Goal: Information Seeking & Learning: Learn about a topic

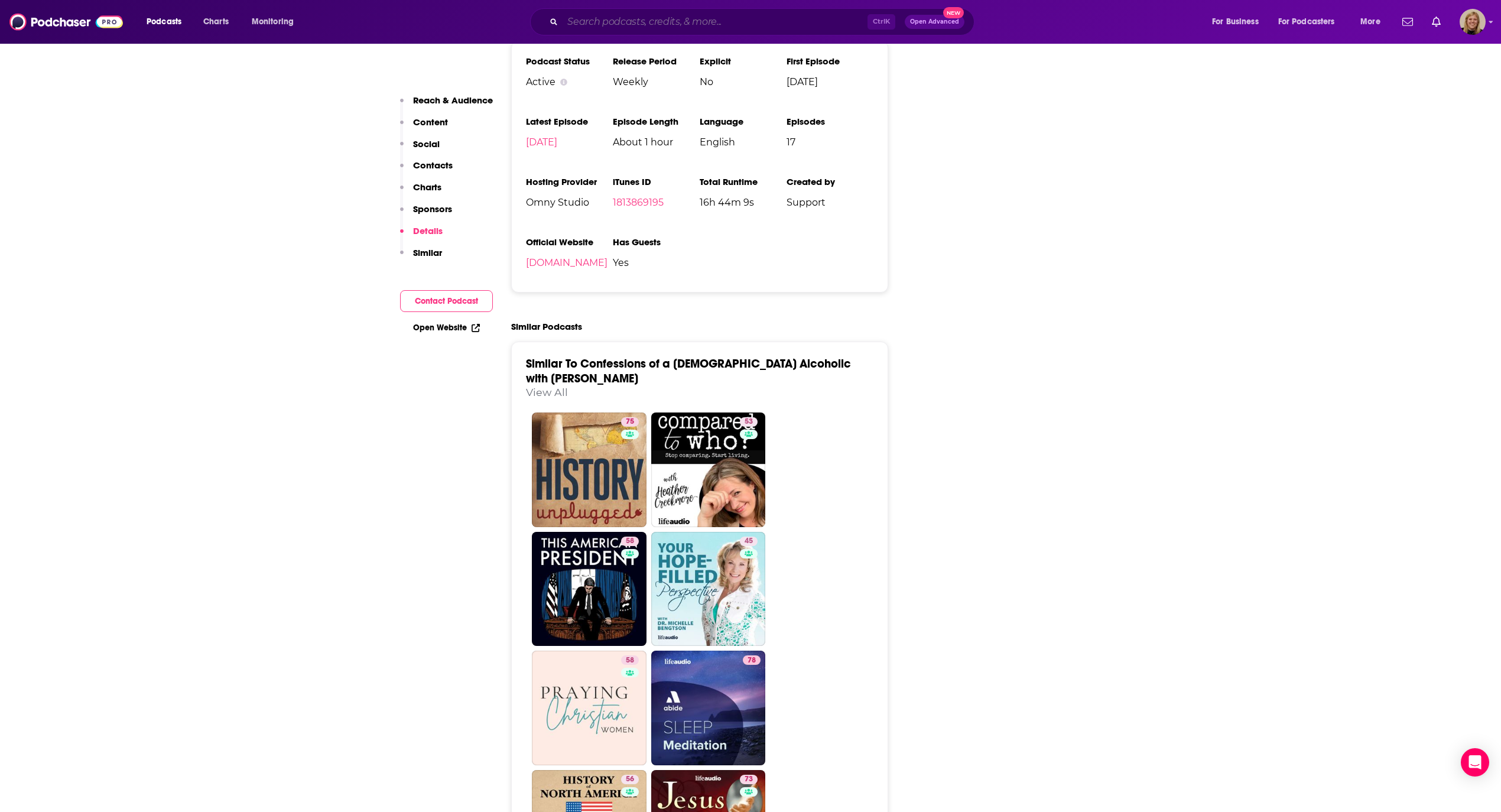
click at [698, 21] on input "Search podcasts, credits, & more..." at bounding box center [715, 22] width 305 height 19
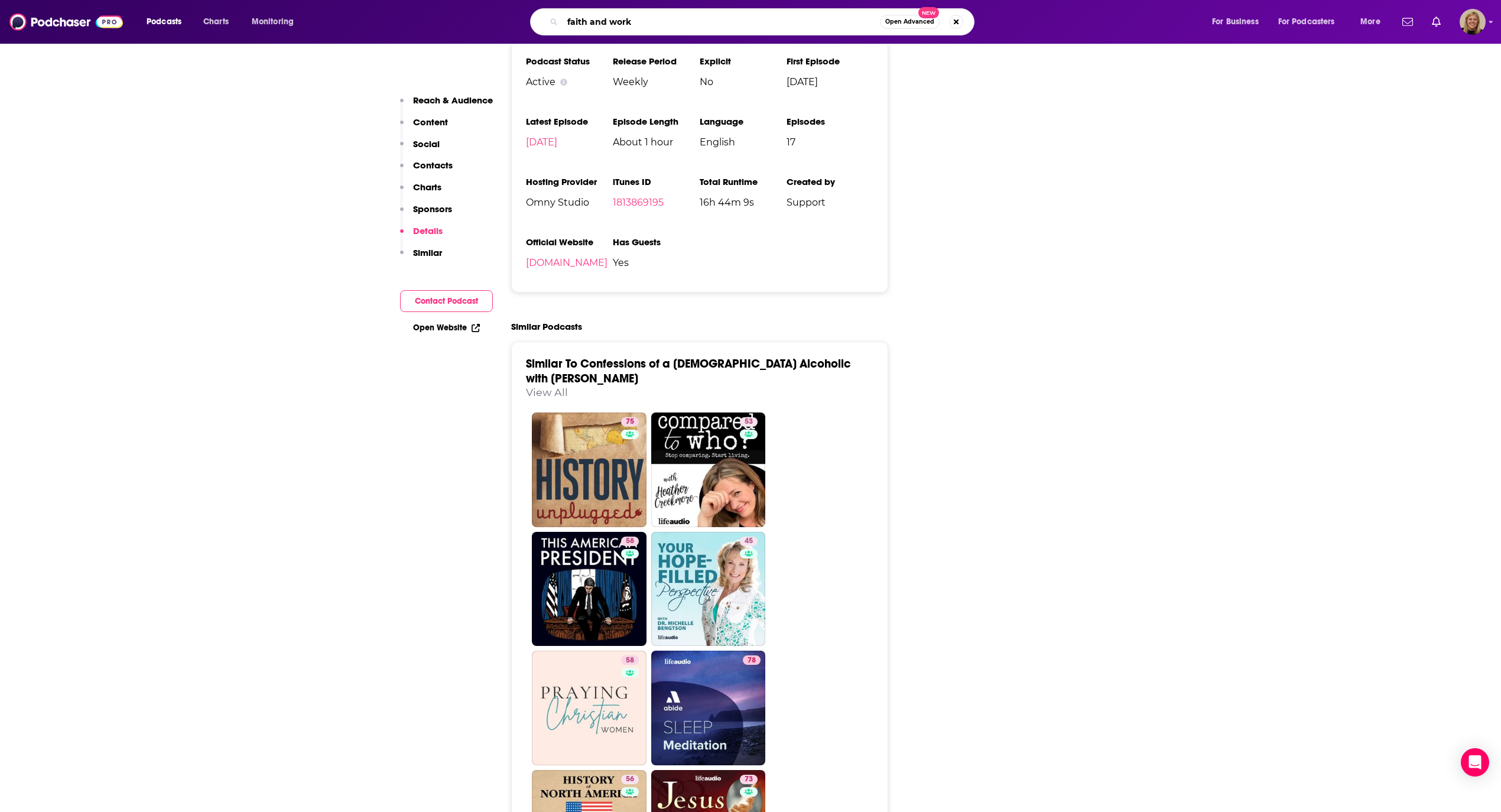
type input "faith and work"
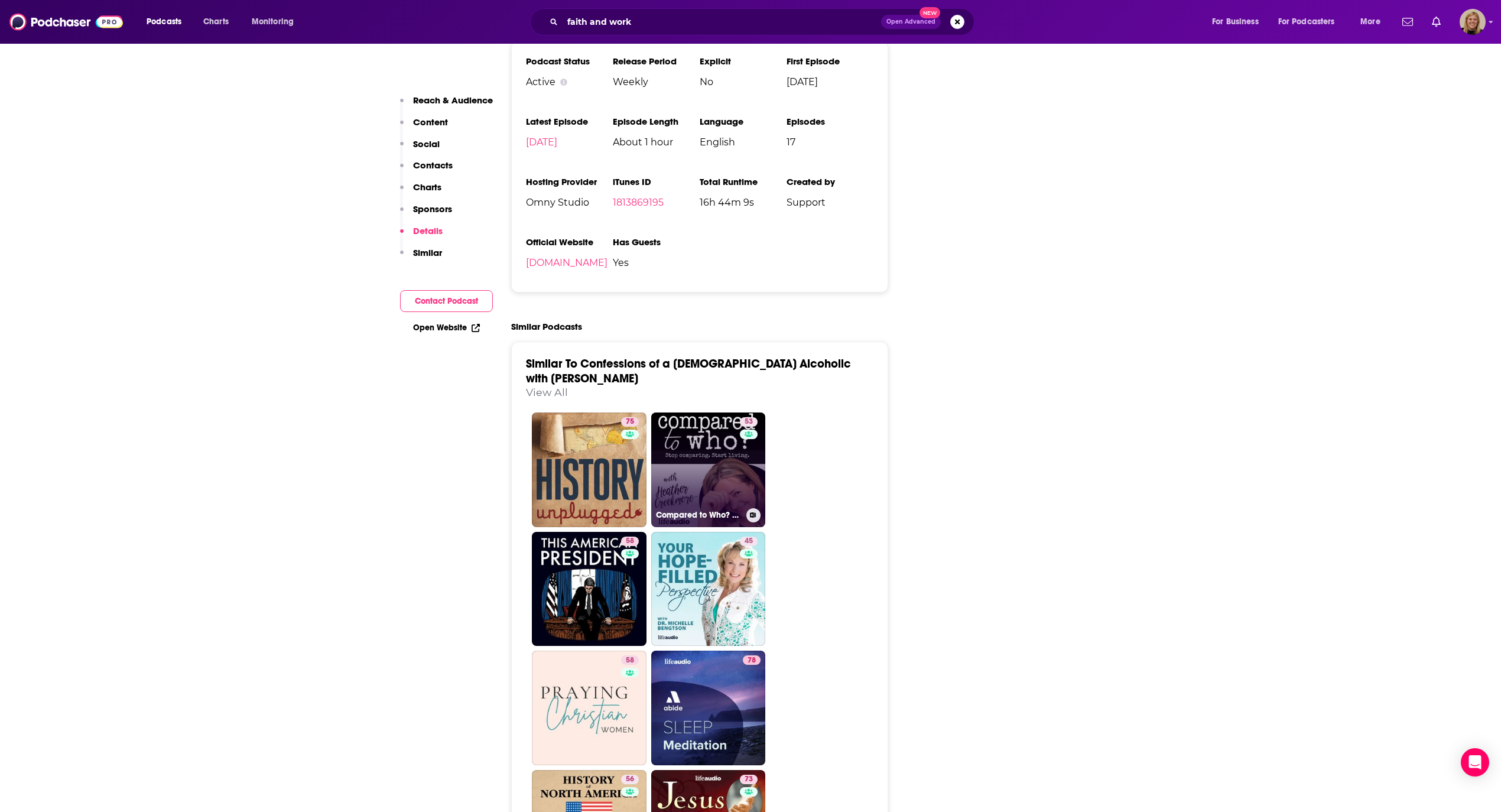
click at [716, 440] on link "53 Compared to Who? Body Image for [DEMOGRAPHIC_DATA] Women" at bounding box center [708, 469] width 115 height 115
type input "[URL][DOMAIN_NAME]"
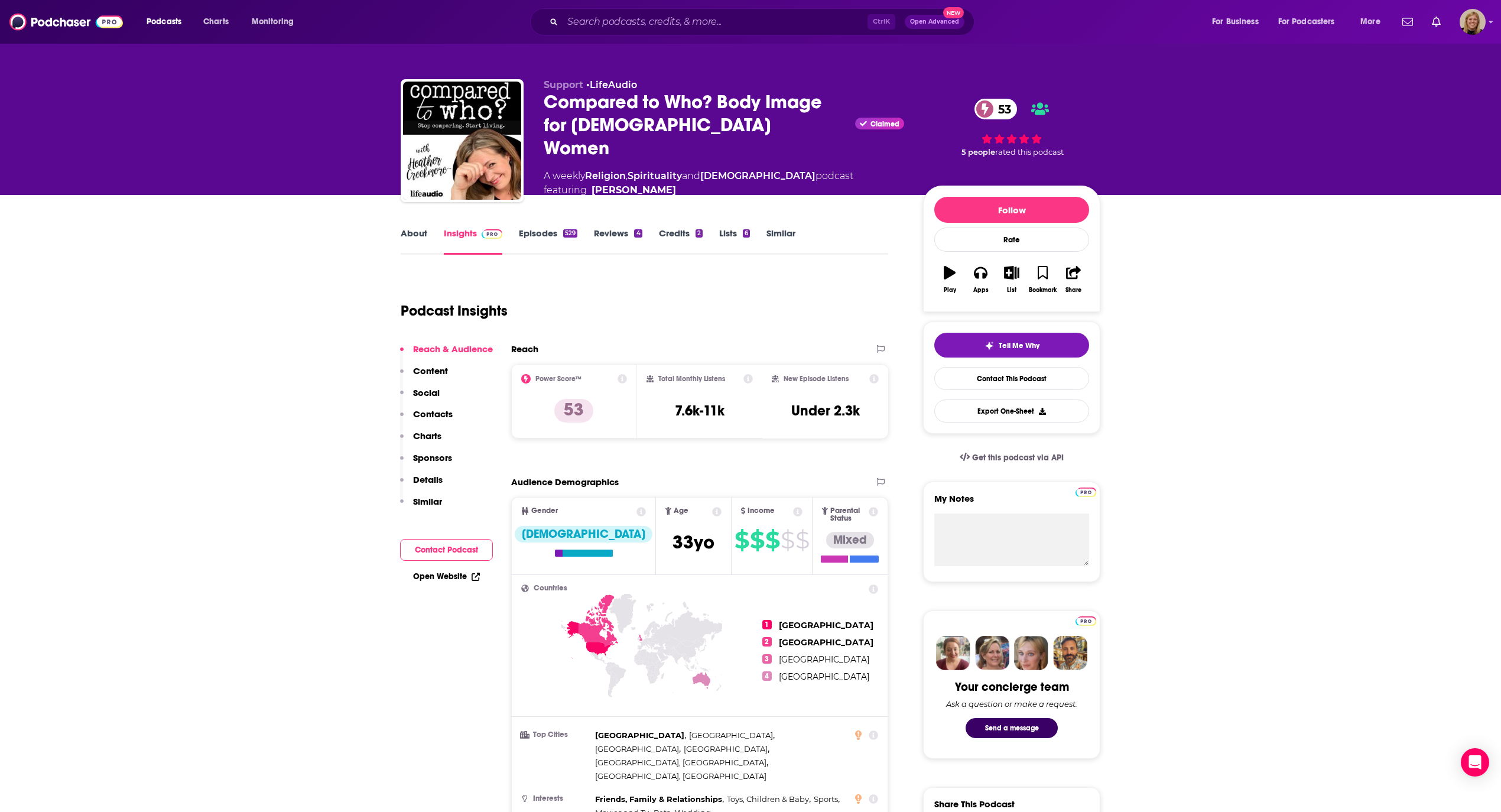
click at [420, 228] on link "About" at bounding box center [414, 241] width 27 height 27
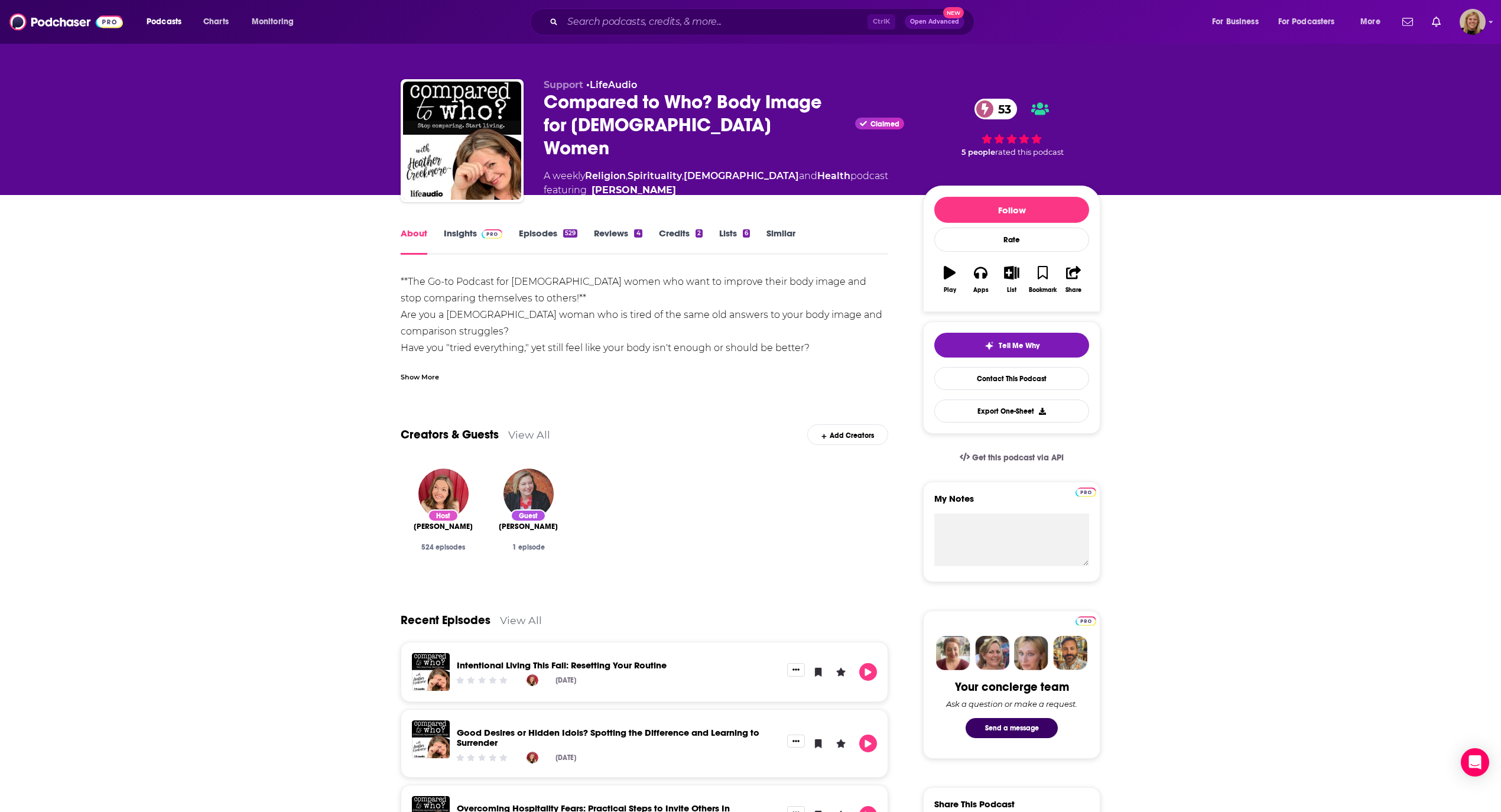
click at [467, 230] on link "Insights" at bounding box center [473, 241] width 58 height 27
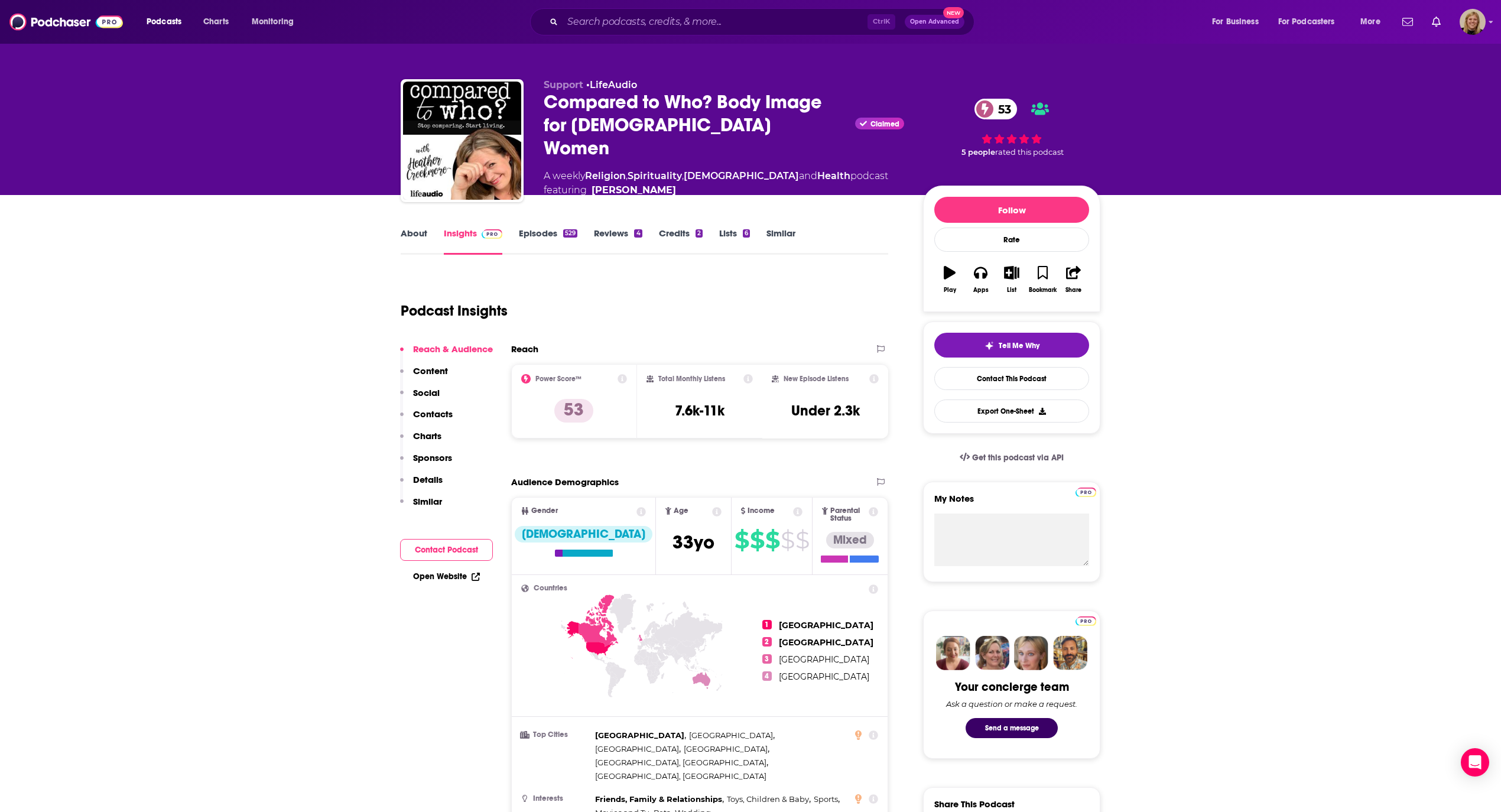
click at [467, 542] on button "Contact Podcast" at bounding box center [446, 549] width 93 height 22
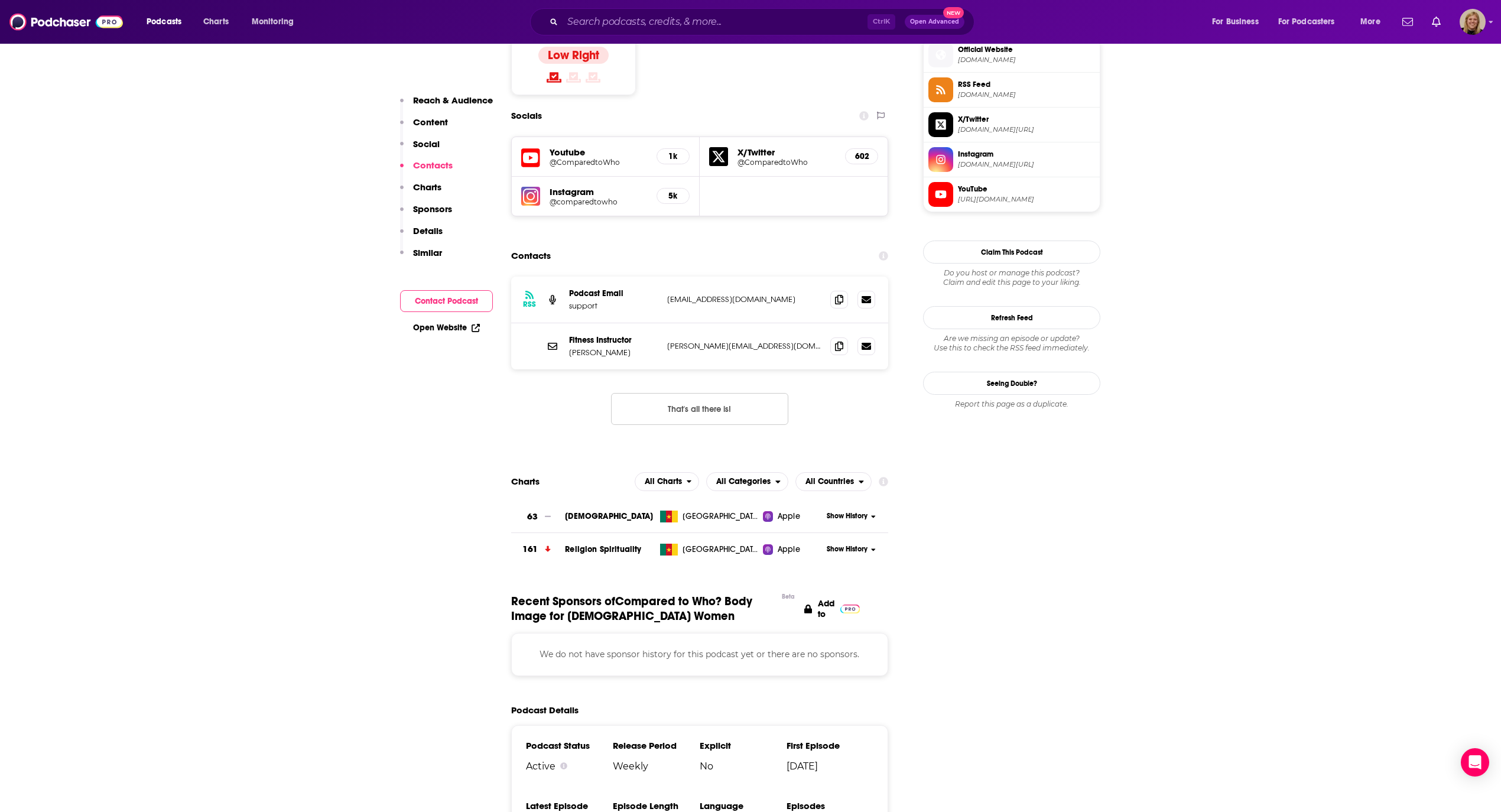
scroll to position [998, 0]
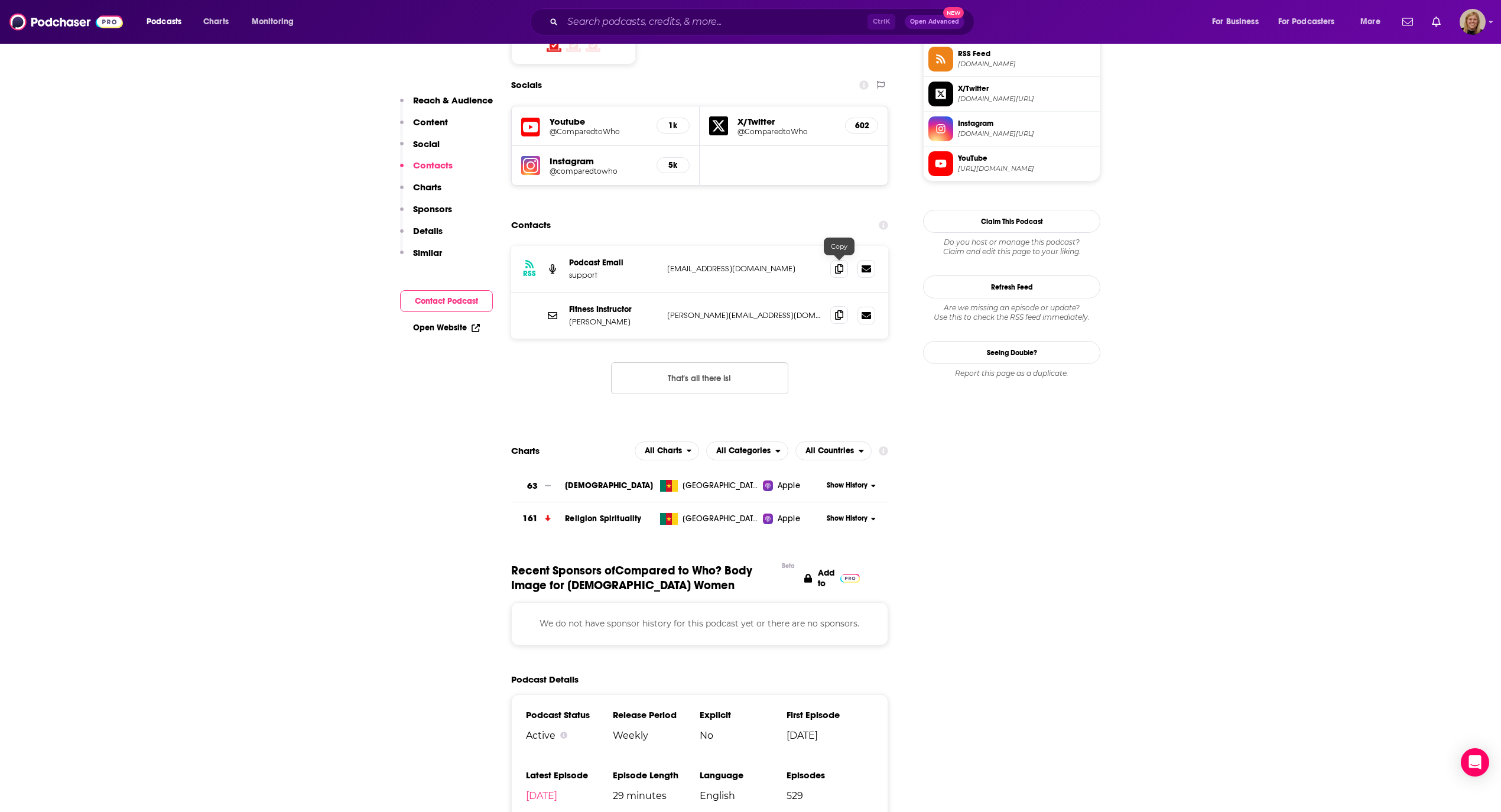
click at [842, 310] on icon at bounding box center [839, 315] width 9 height 9
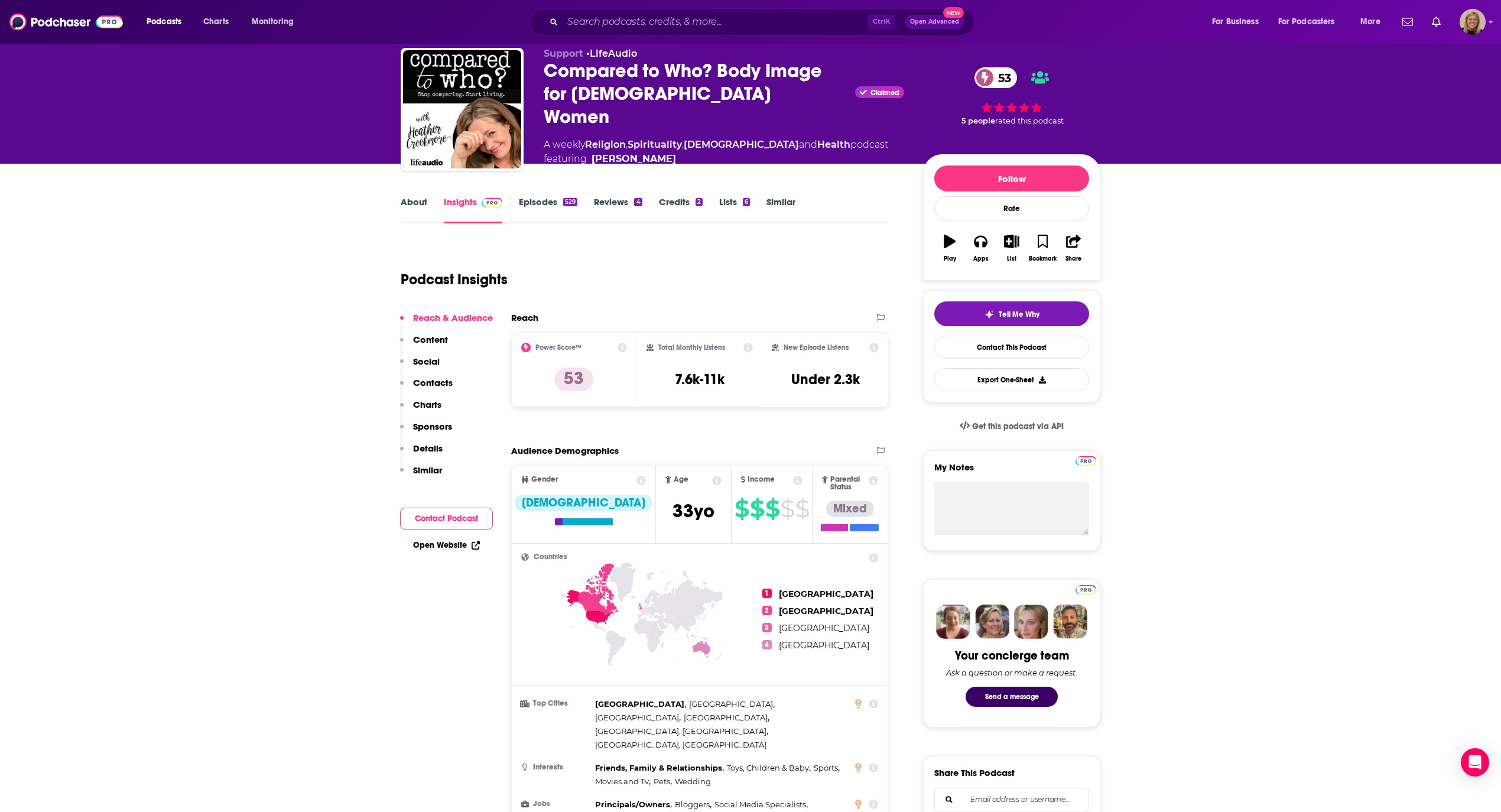
scroll to position [0, 0]
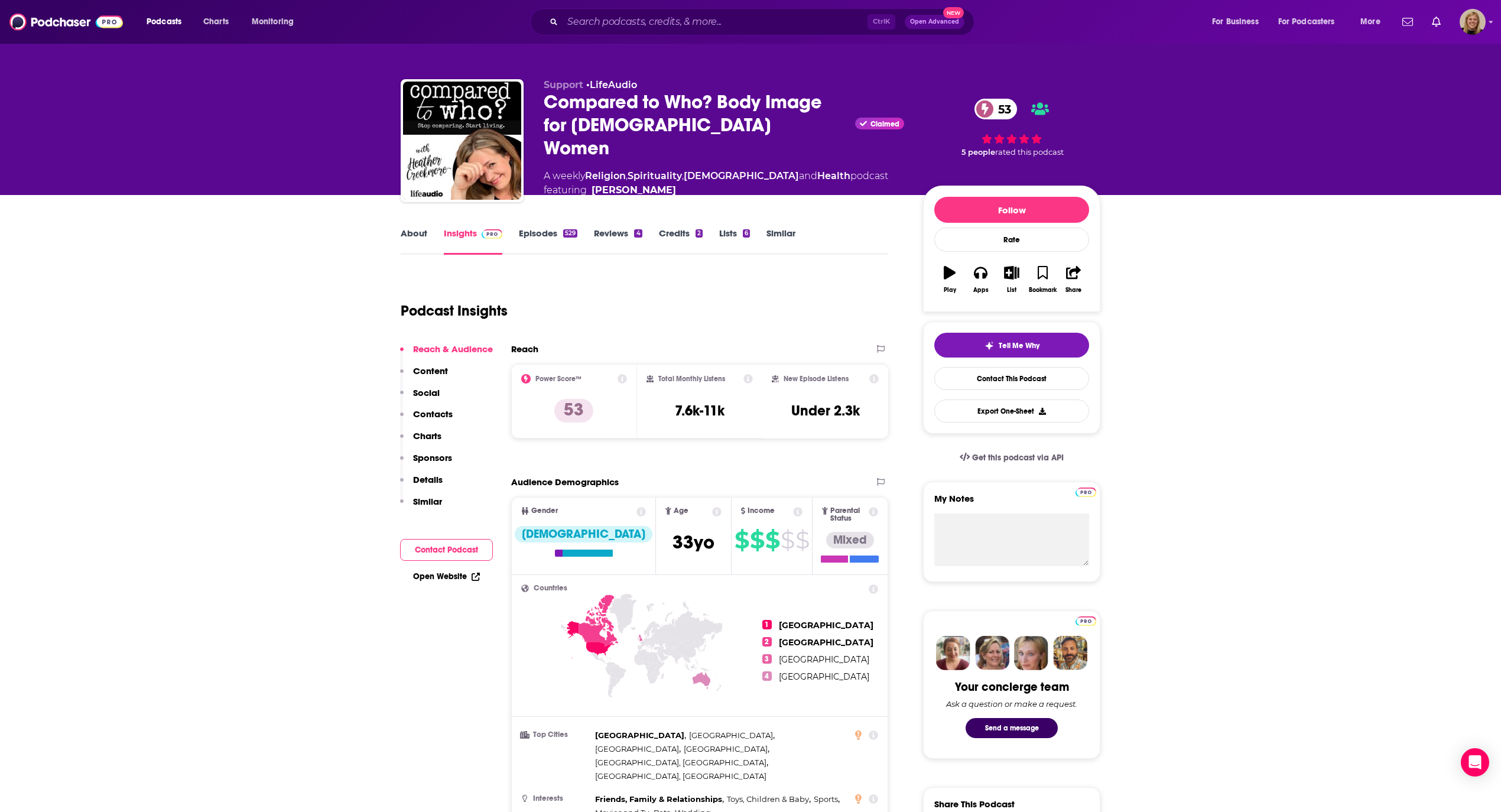
click at [405, 228] on link "About" at bounding box center [414, 241] width 27 height 27
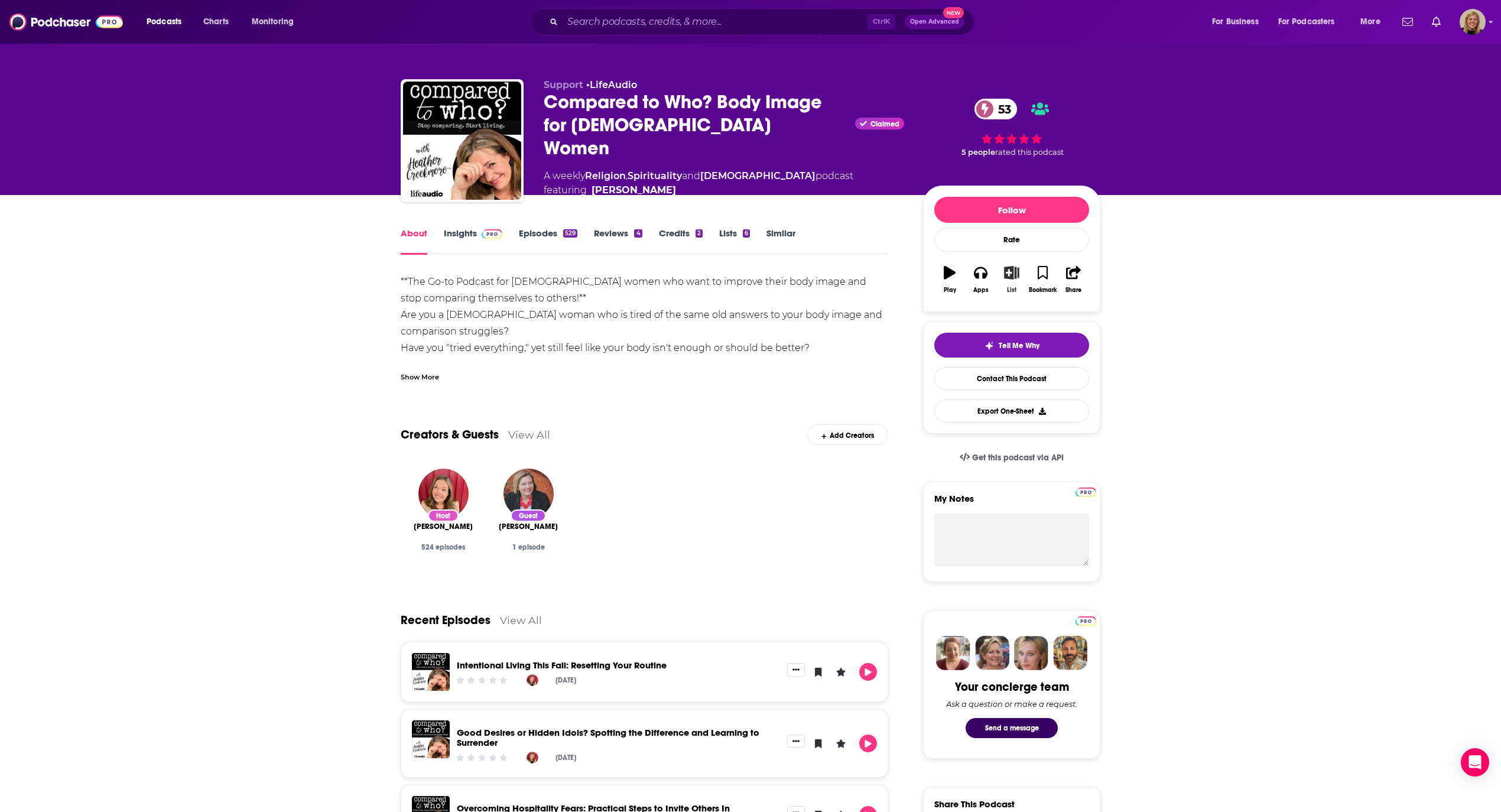
click at [1013, 279] on button "List" at bounding box center [1011, 279] width 31 height 43
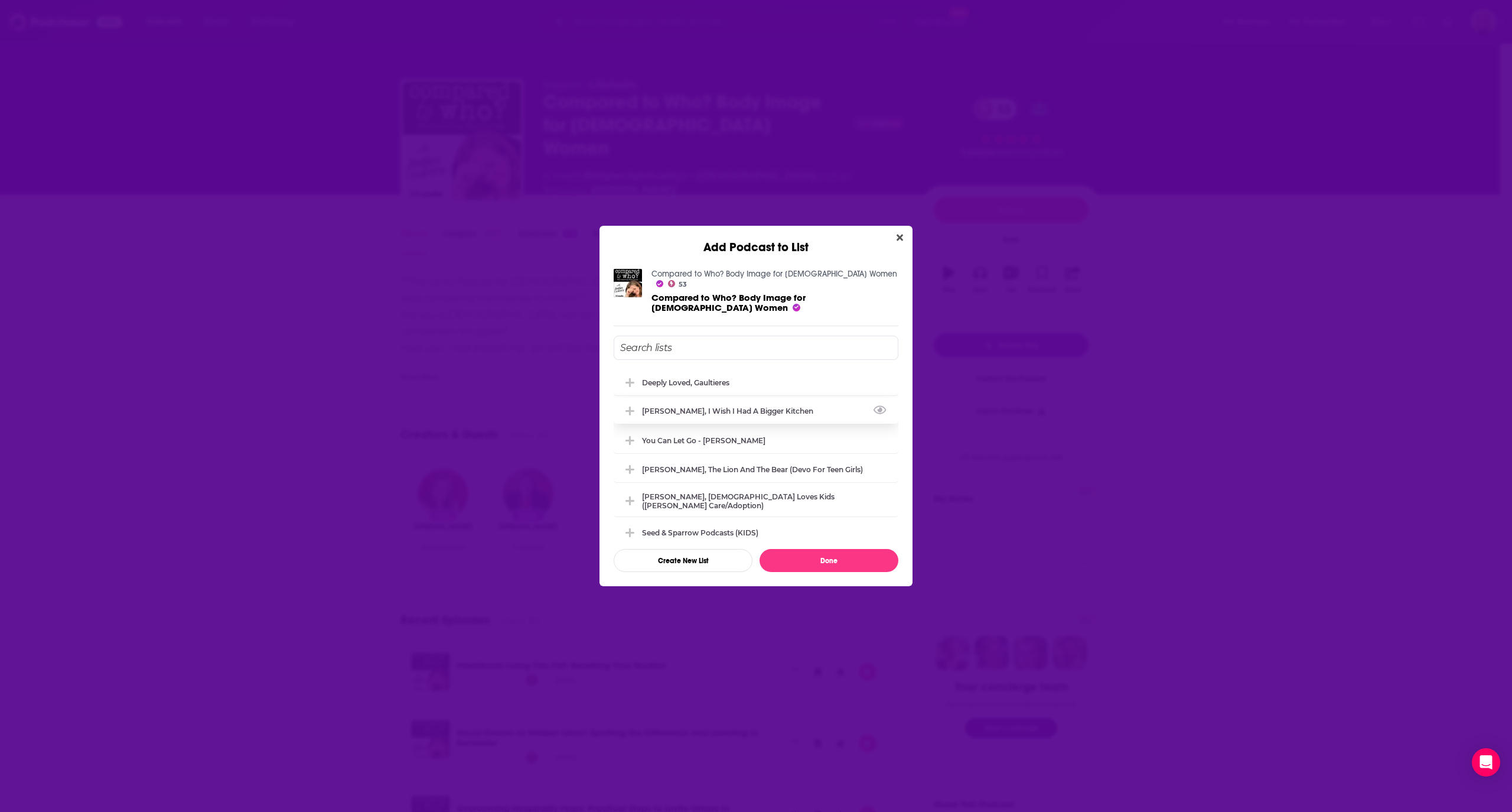
click at [724, 406] on div "[PERSON_NAME], I Wish I Had a Bigger Kitchen" at bounding box center [731, 411] width 178 height 9
click at [842, 560] on button "Done" at bounding box center [829, 560] width 139 height 23
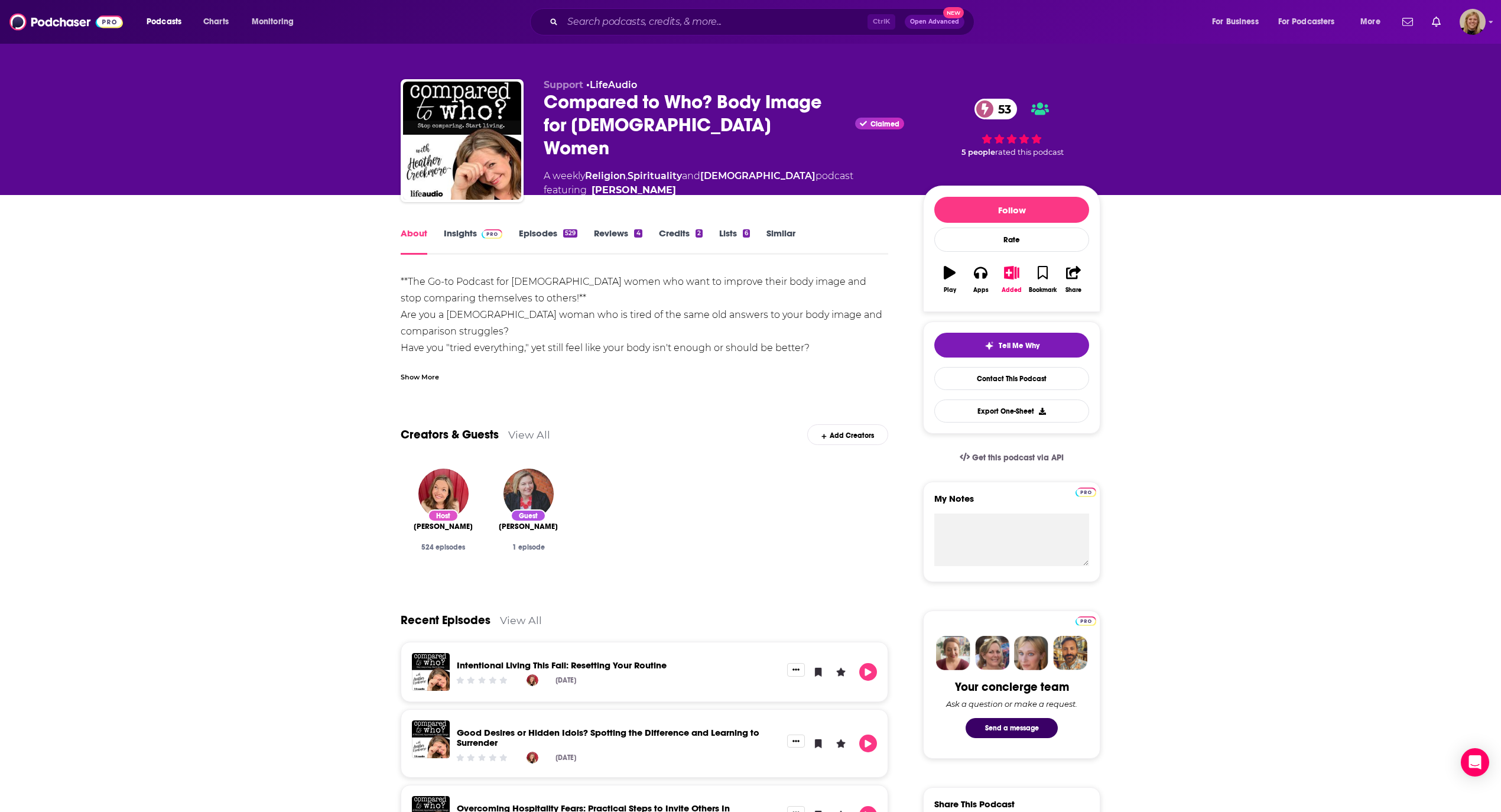
click at [464, 232] on link "Insights" at bounding box center [473, 241] width 58 height 27
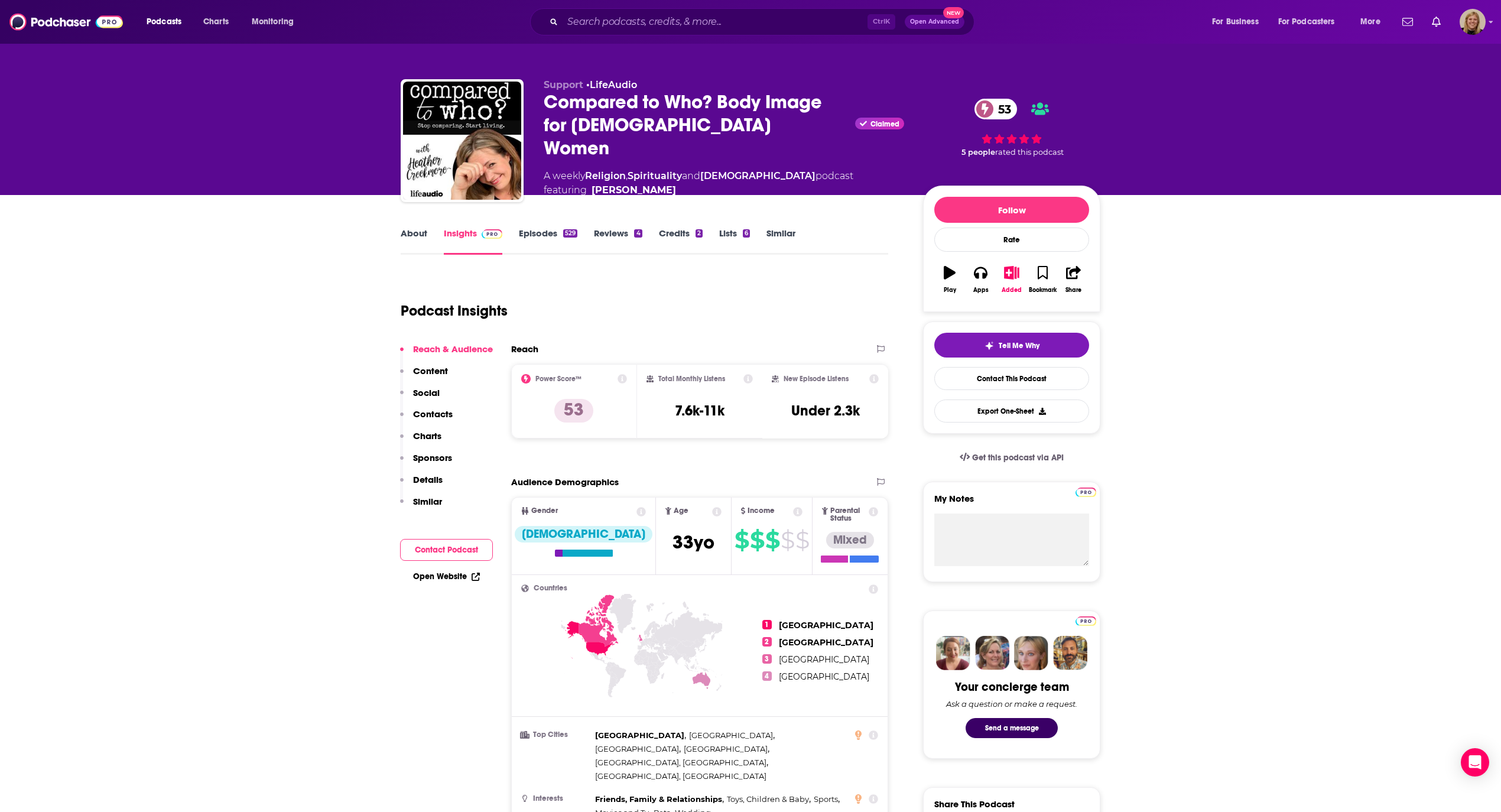
click at [446, 553] on button "Contact Podcast" at bounding box center [446, 549] width 93 height 22
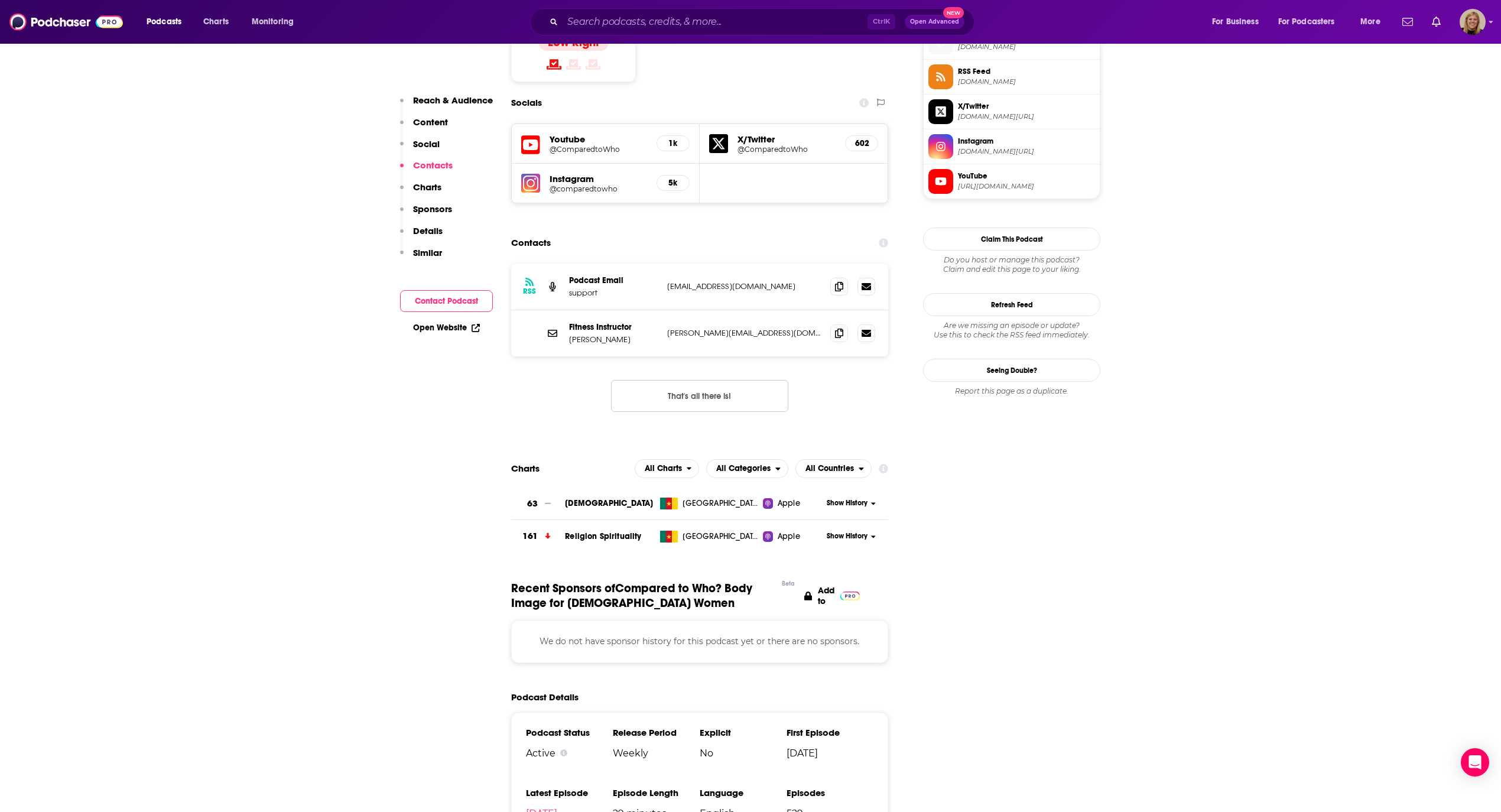
scroll to position [998, 0]
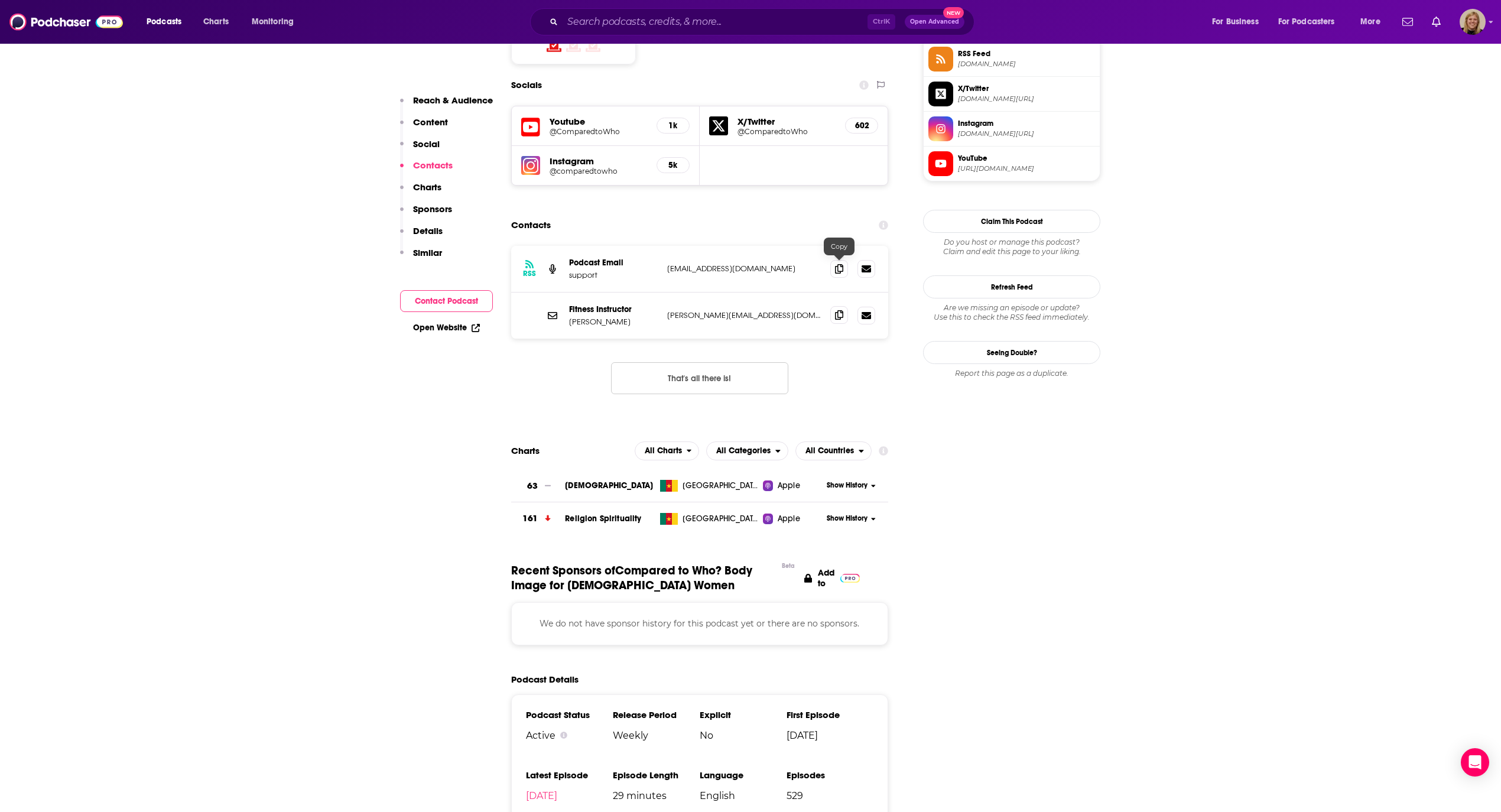
click at [840, 310] on icon at bounding box center [839, 315] width 9 height 9
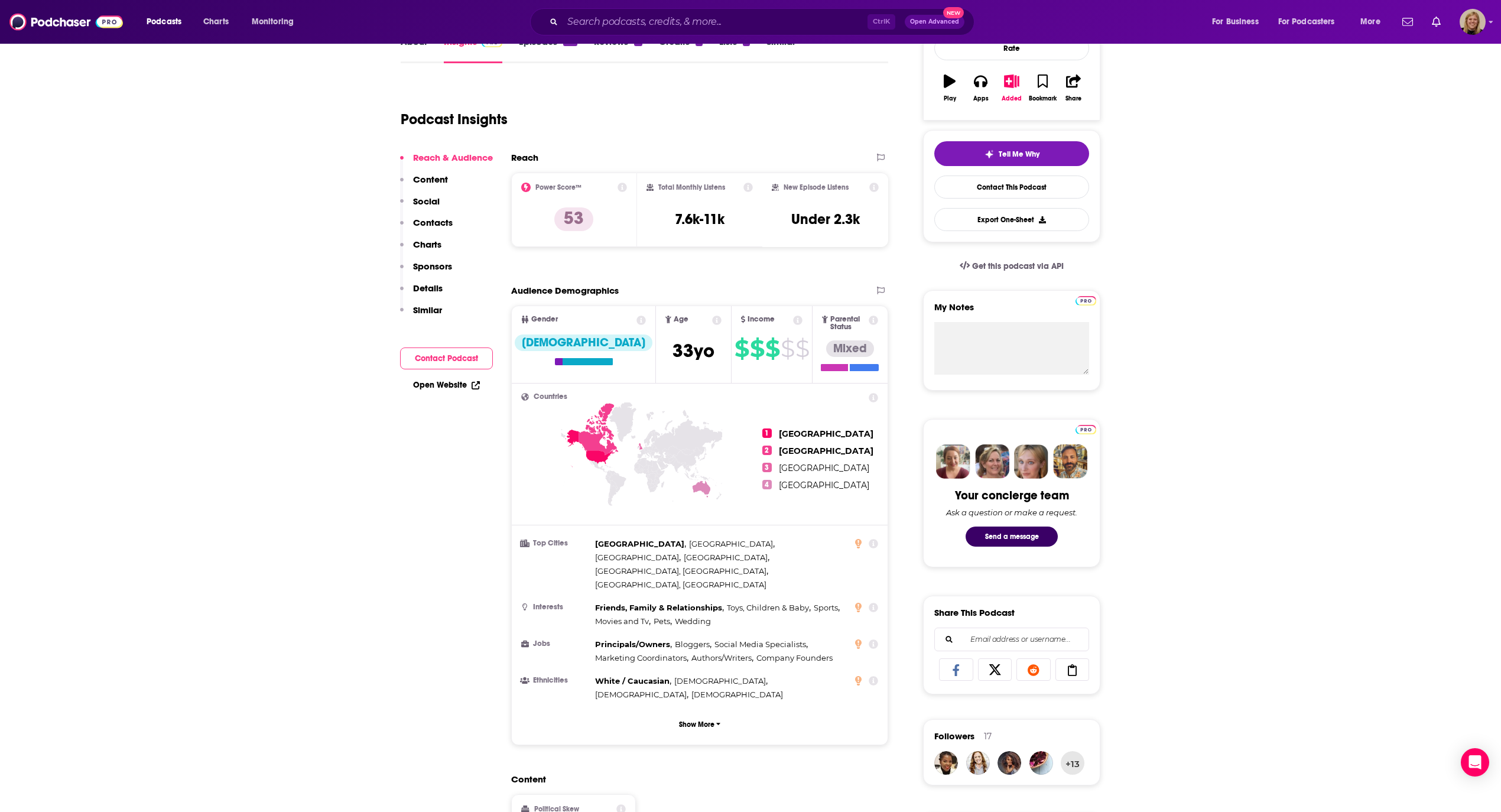
scroll to position [0, 0]
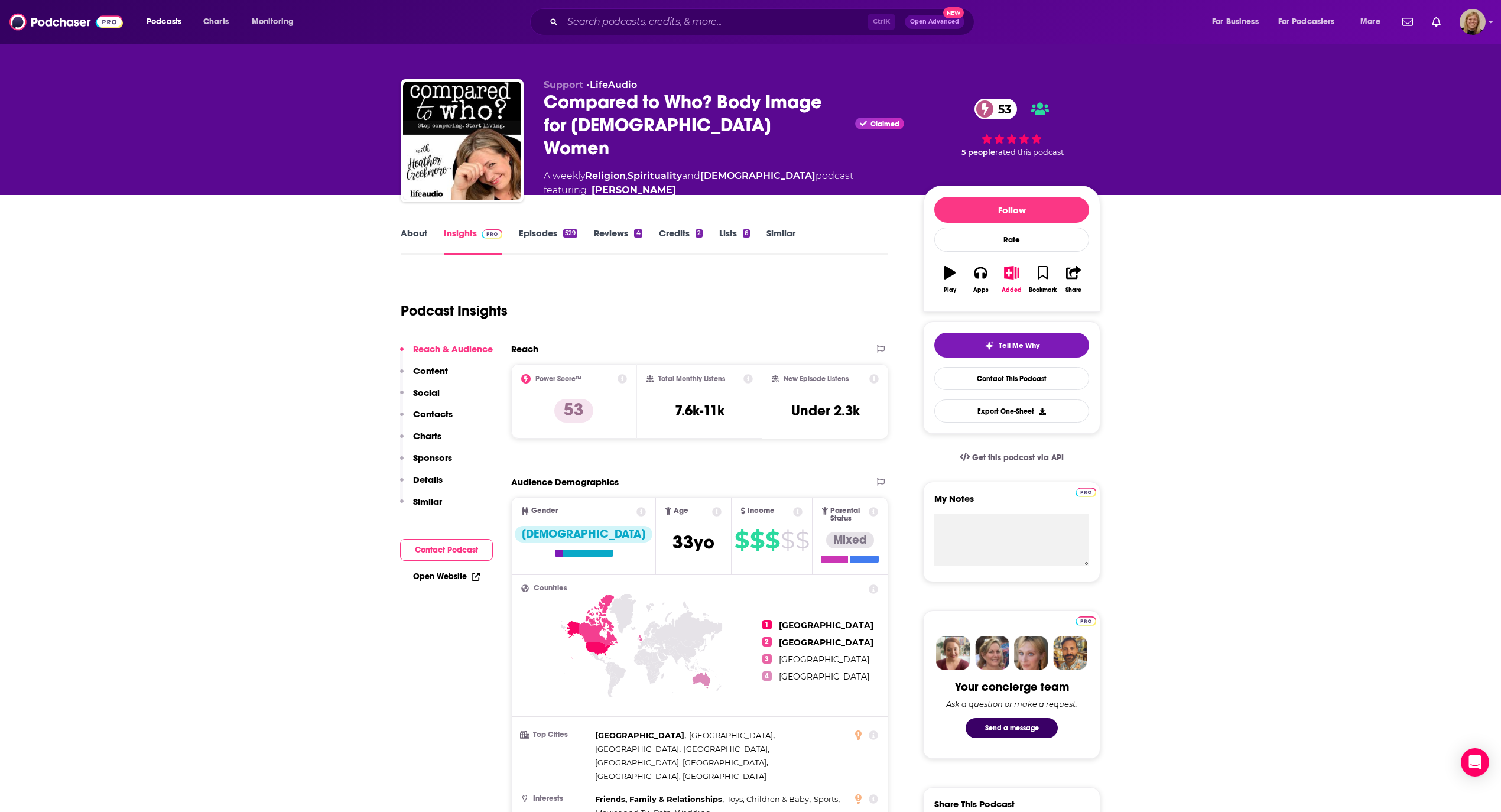
click at [410, 228] on link "About" at bounding box center [414, 241] width 27 height 27
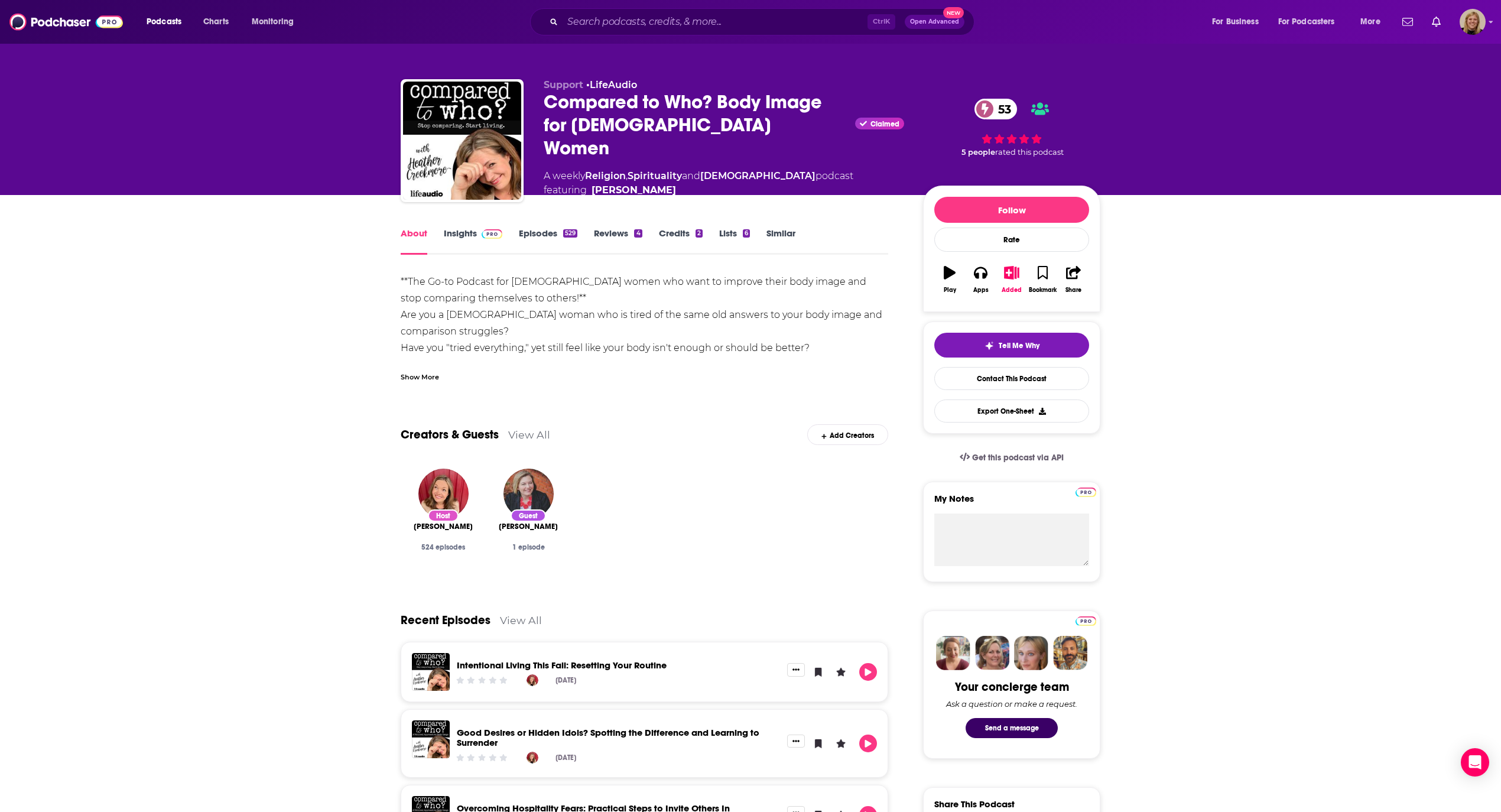
click at [785, 228] on link "Similar" at bounding box center [781, 241] width 29 height 27
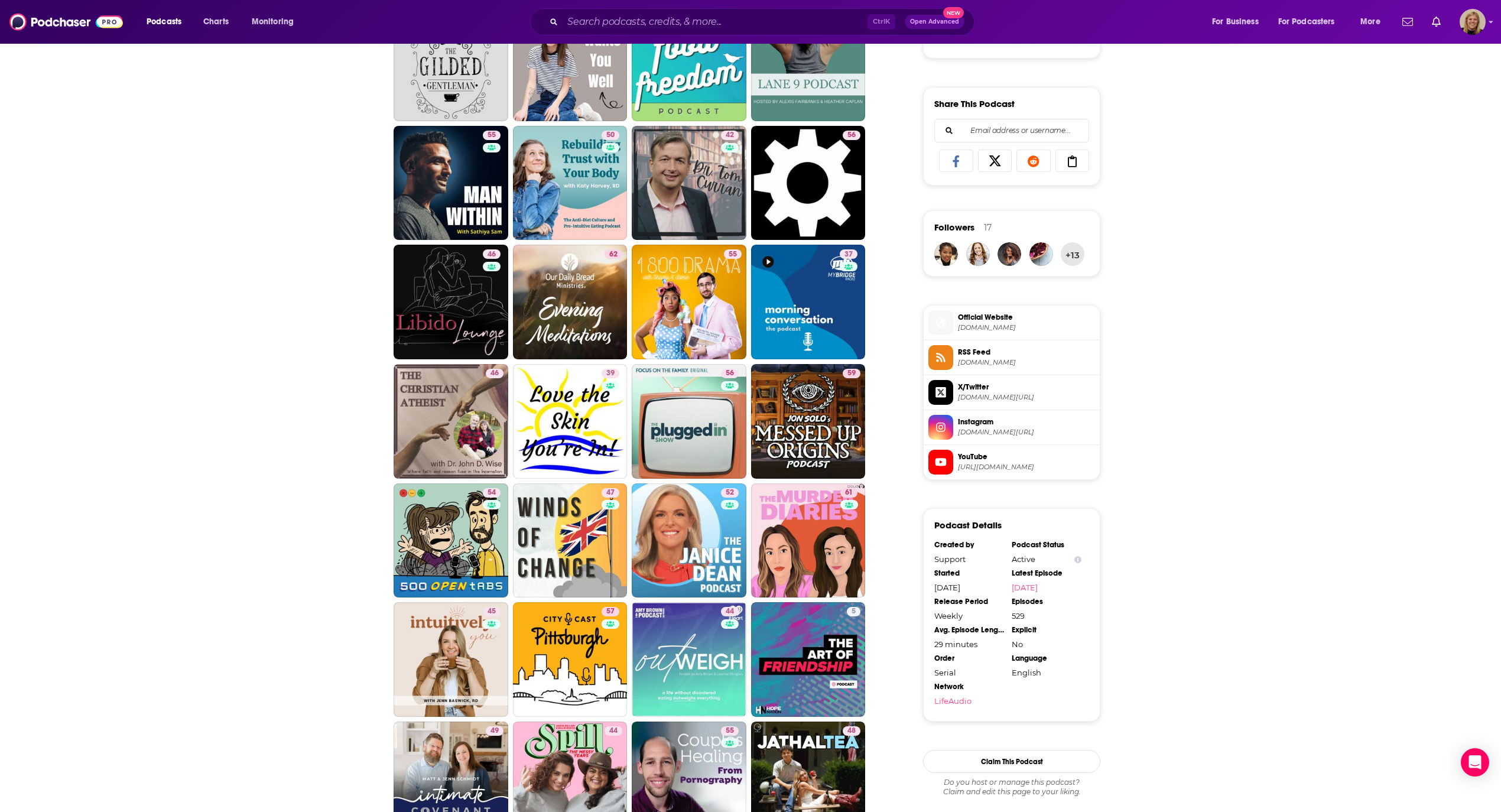
scroll to position [709, 0]
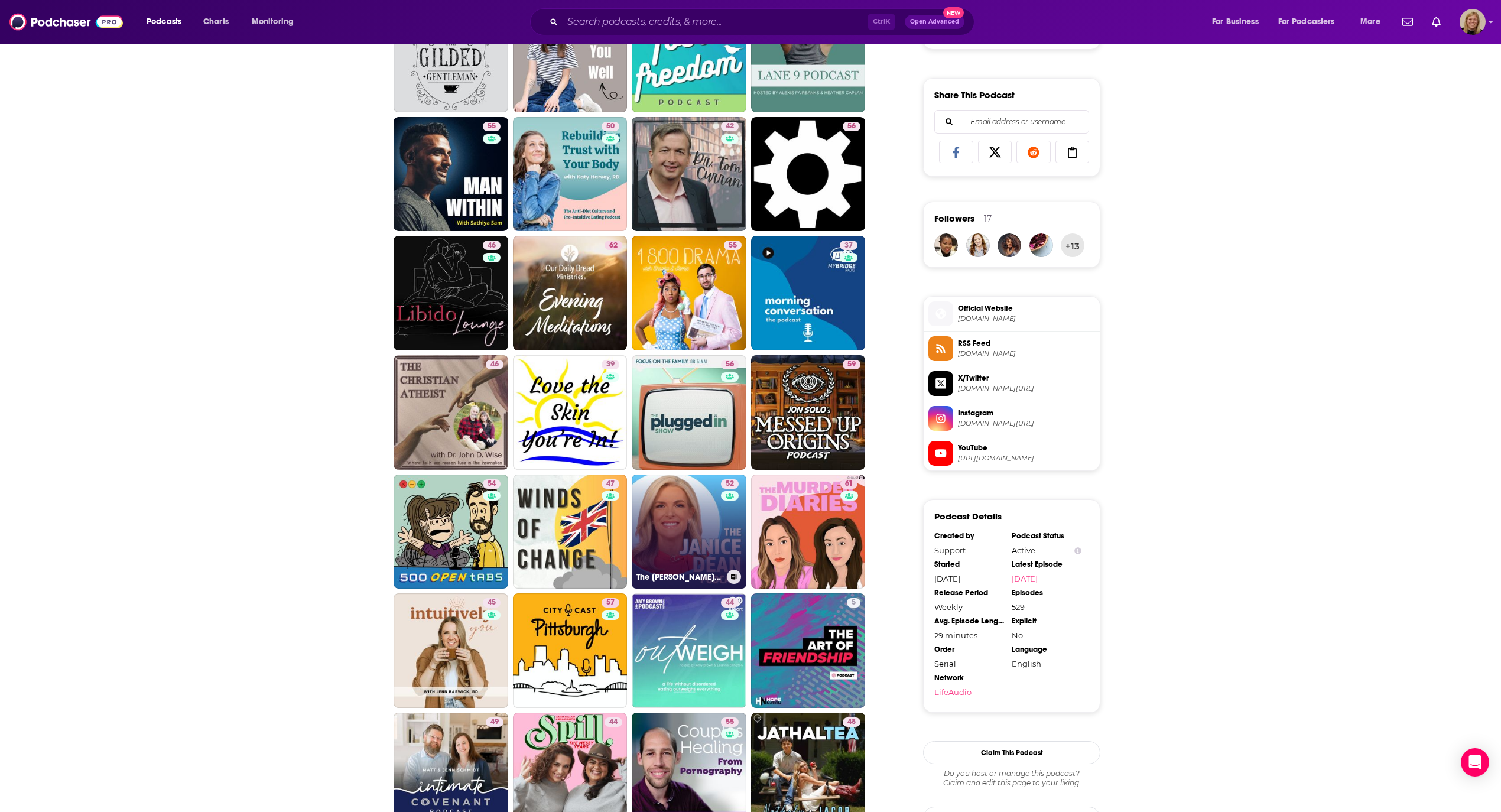
click at [690, 507] on link "52 The [PERSON_NAME] Podcast" at bounding box center [689, 532] width 115 height 115
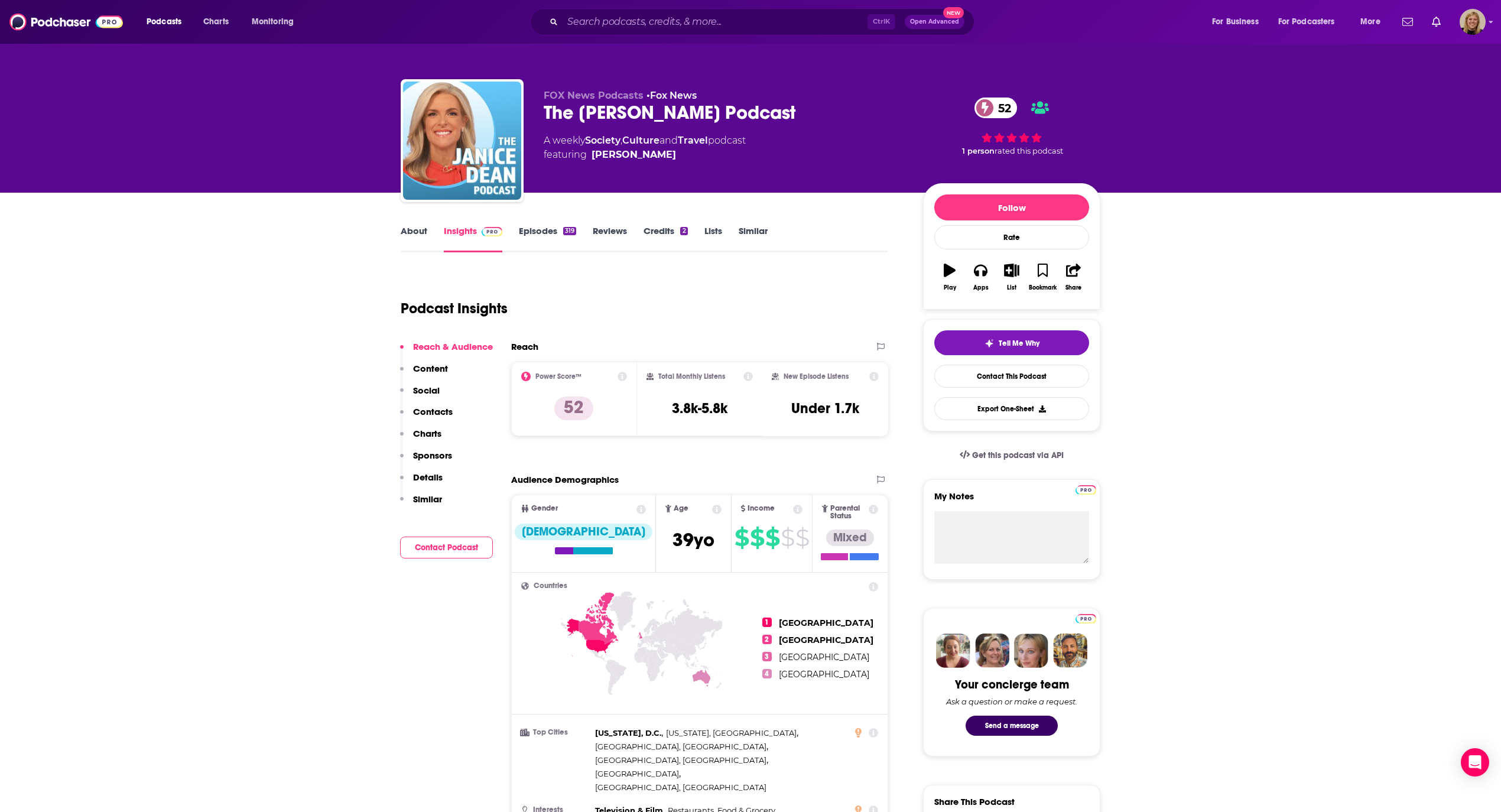
click at [415, 232] on link "About" at bounding box center [414, 238] width 27 height 27
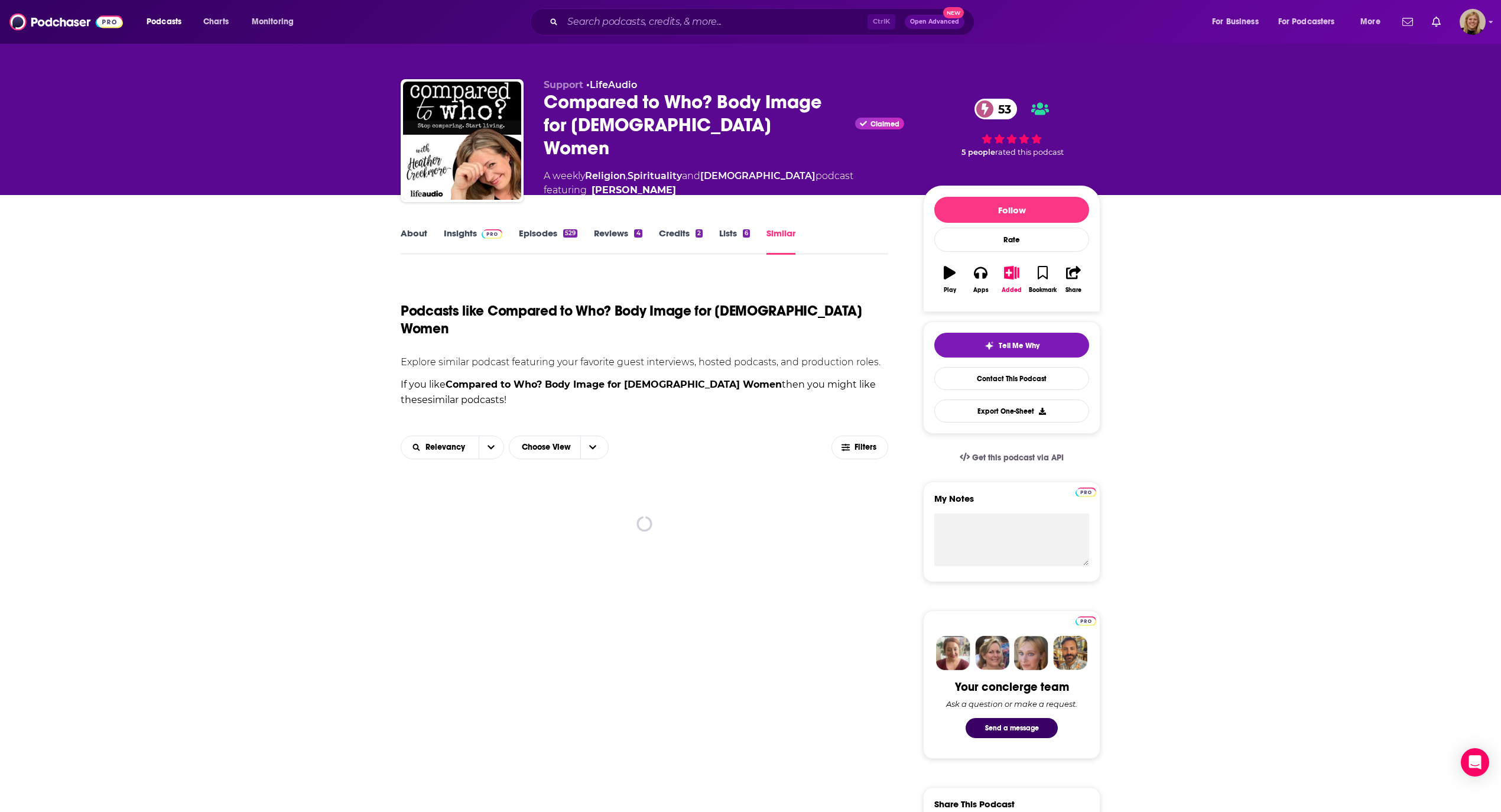
click at [464, 228] on link "Insights" at bounding box center [473, 241] width 58 height 27
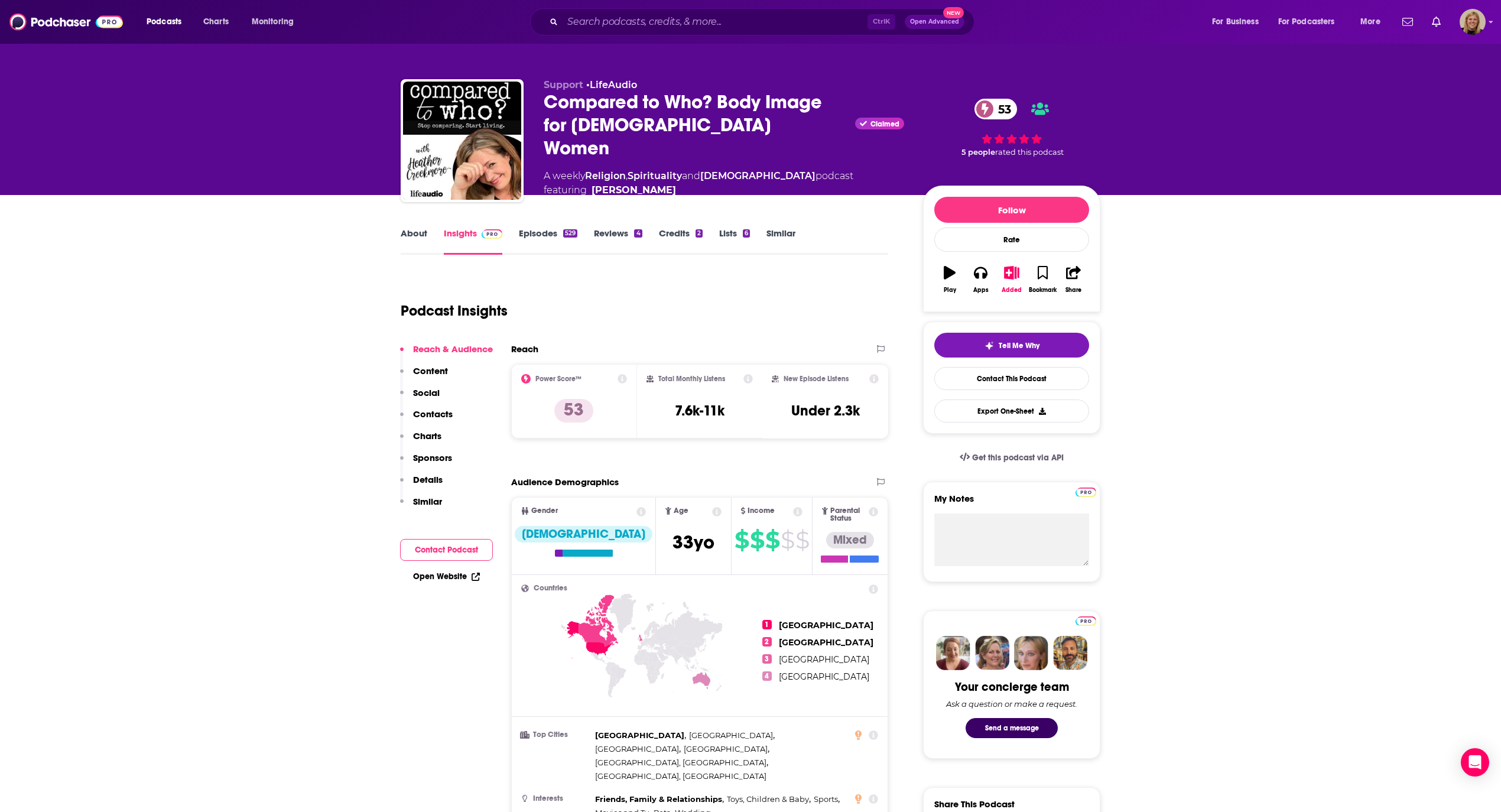
click at [443, 547] on button "Contact Podcast" at bounding box center [446, 549] width 93 height 22
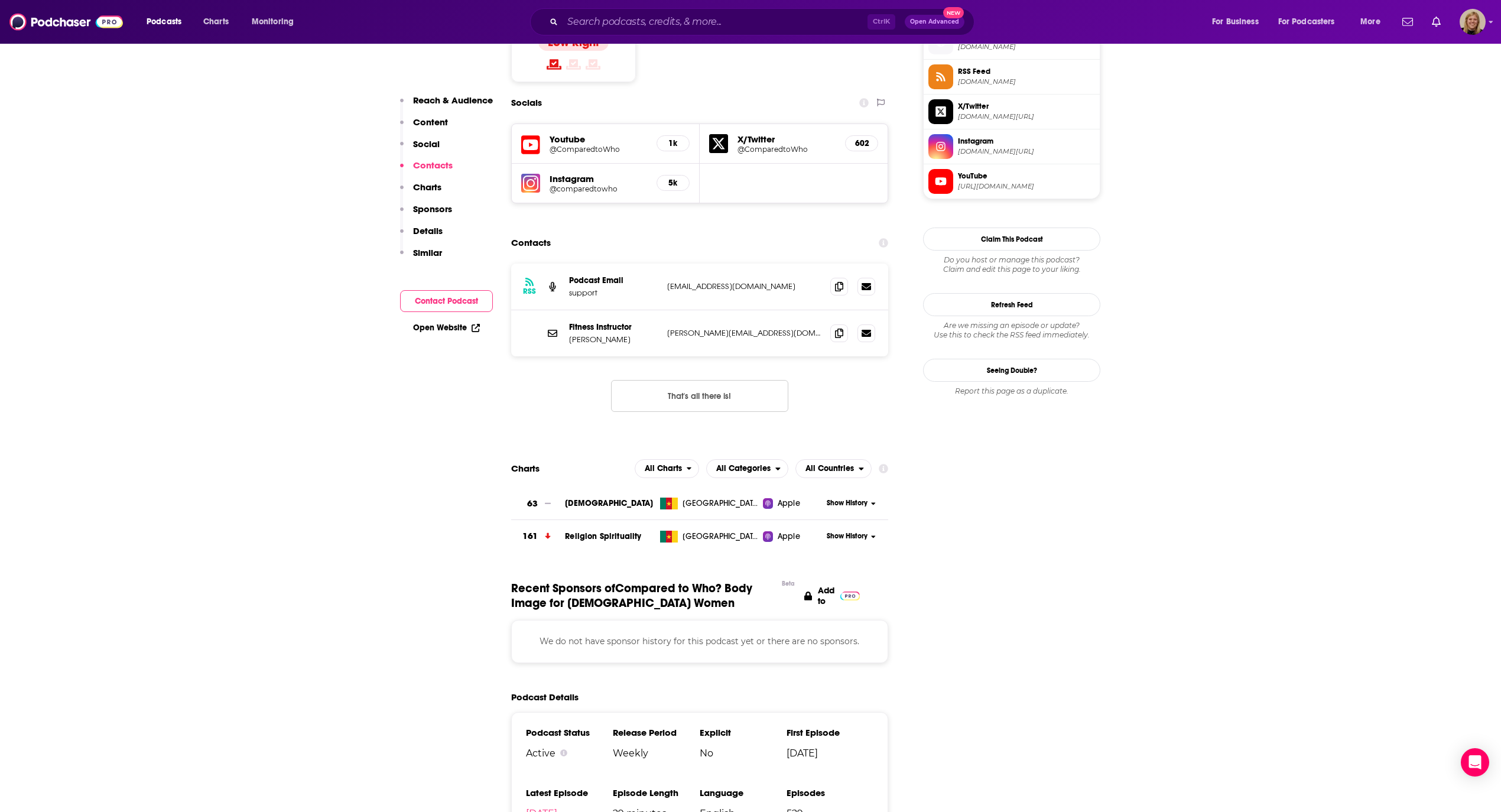
scroll to position [998, 0]
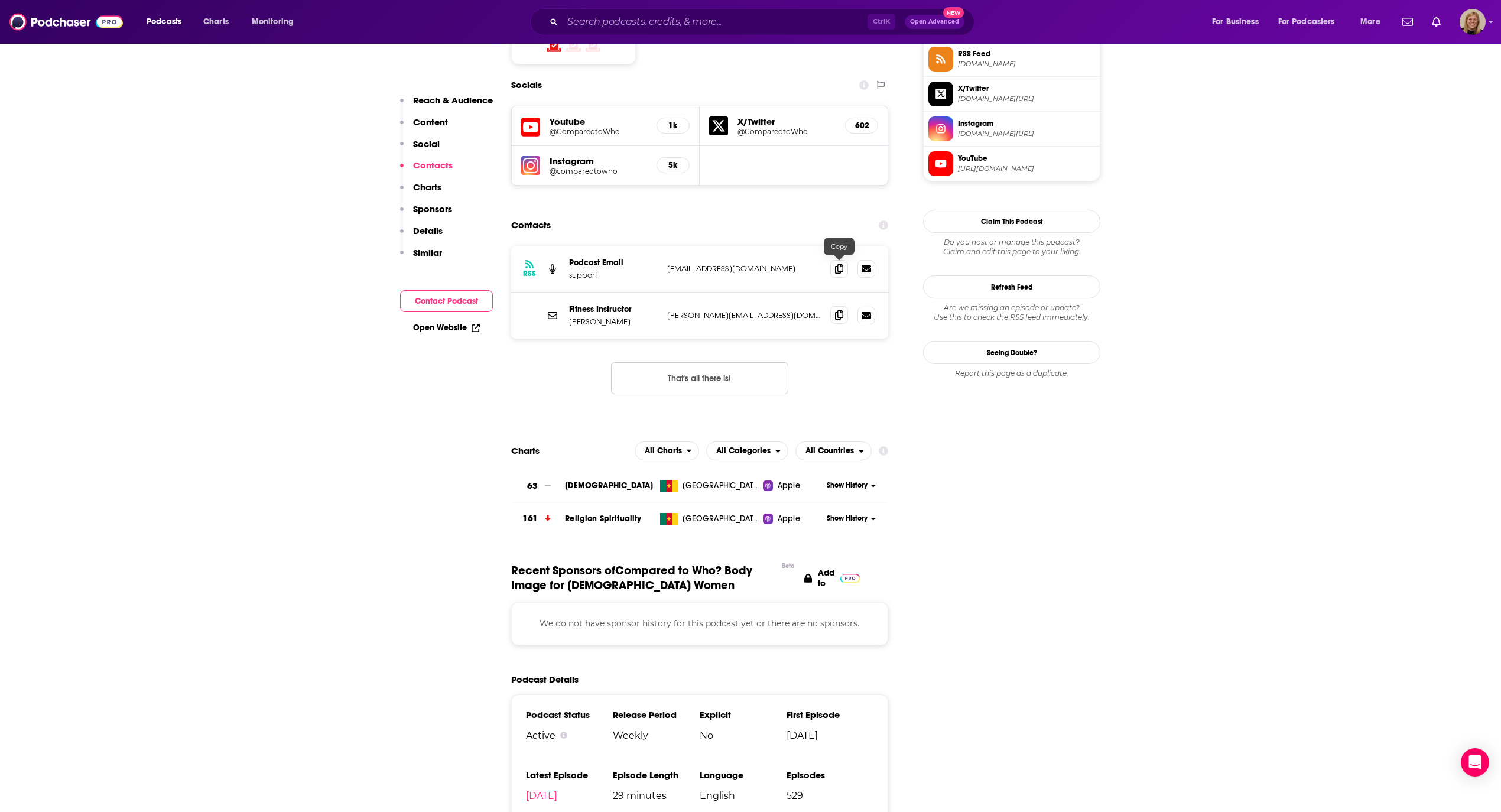
click at [839, 310] on icon at bounding box center [839, 315] width 9 height 9
